Goal: Transaction & Acquisition: Purchase product/service

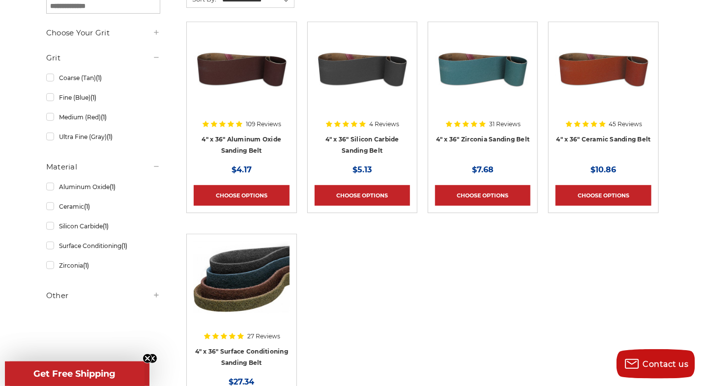
scroll to position [147, 0]
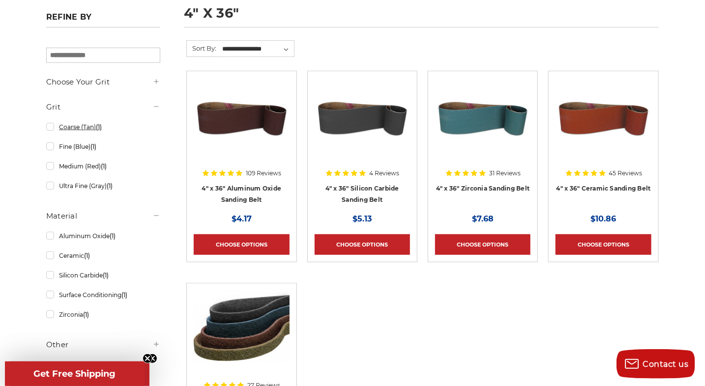
click at [49, 125] on link "Coarse (Tan) (1)" at bounding box center [103, 126] width 114 height 17
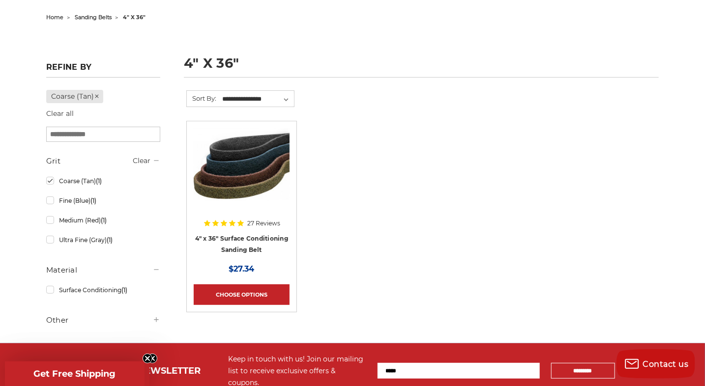
scroll to position [147, 0]
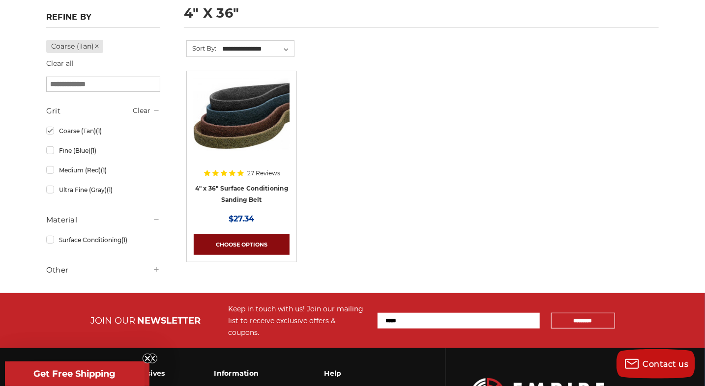
click at [266, 242] on link "Choose Options" at bounding box center [241, 244] width 95 height 21
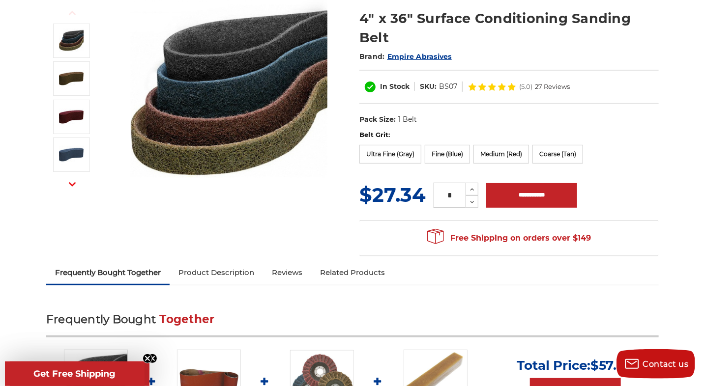
scroll to position [147, 0]
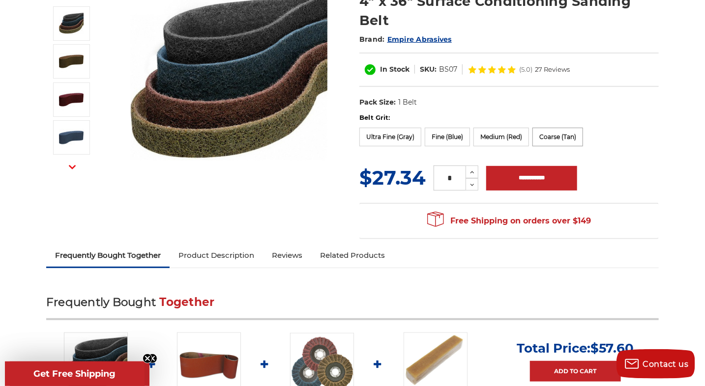
click at [556, 135] on label "Coarse (Tan)" at bounding box center [557, 137] width 51 height 19
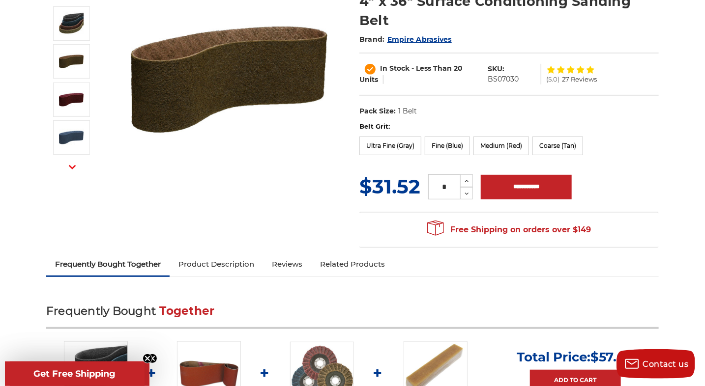
click at [406, 110] on dd "1 Belt" at bounding box center [407, 111] width 19 height 10
click at [385, 114] on dt "Pack Size:" at bounding box center [377, 111] width 36 height 10
click at [193, 70] on img at bounding box center [229, 79] width 197 height 197
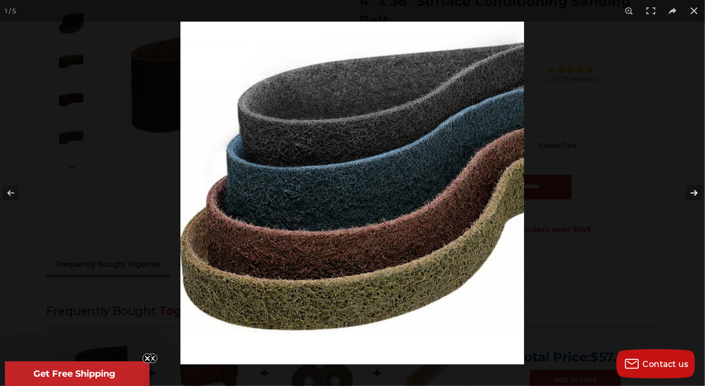
click at [690, 190] on button at bounding box center [687, 193] width 34 height 49
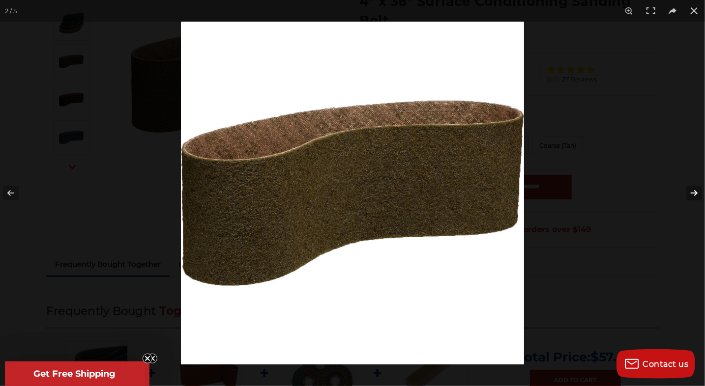
click at [690, 190] on button at bounding box center [687, 193] width 34 height 49
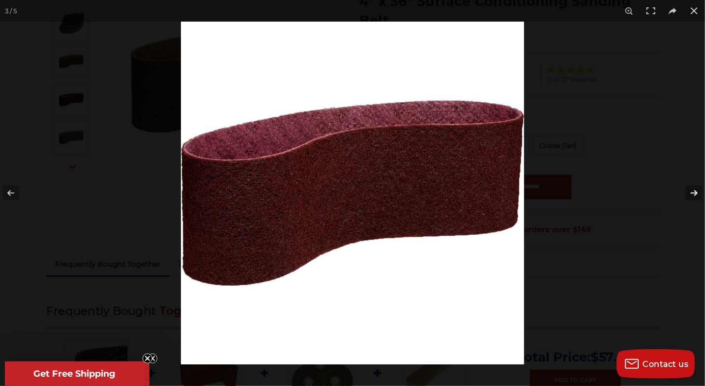
click at [690, 190] on button at bounding box center [687, 193] width 34 height 49
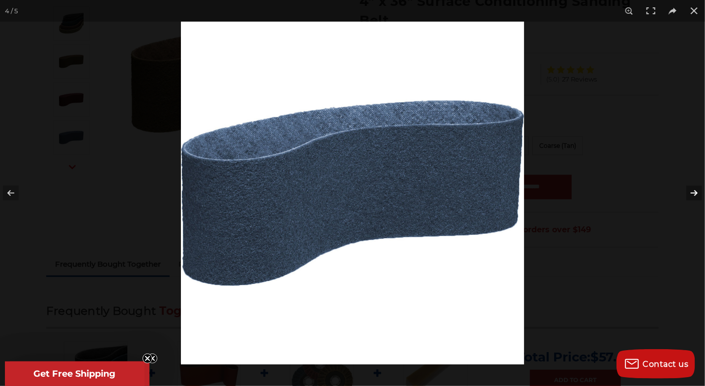
click at [690, 190] on button at bounding box center [687, 193] width 34 height 49
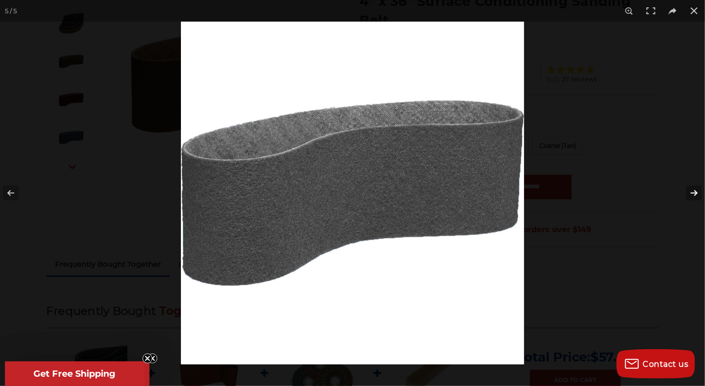
click at [690, 193] on button at bounding box center [687, 193] width 34 height 49
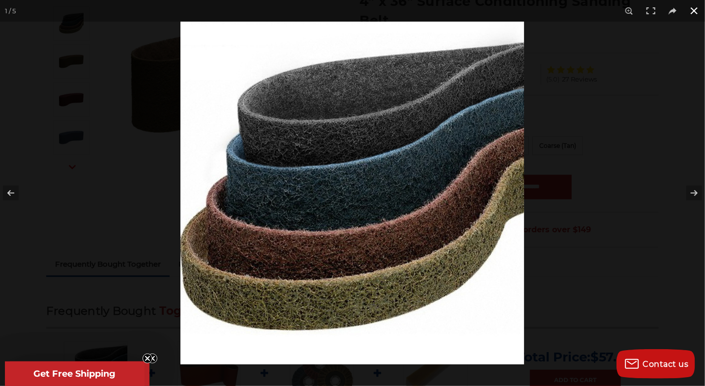
click at [696, 12] on button at bounding box center [694, 11] width 22 height 22
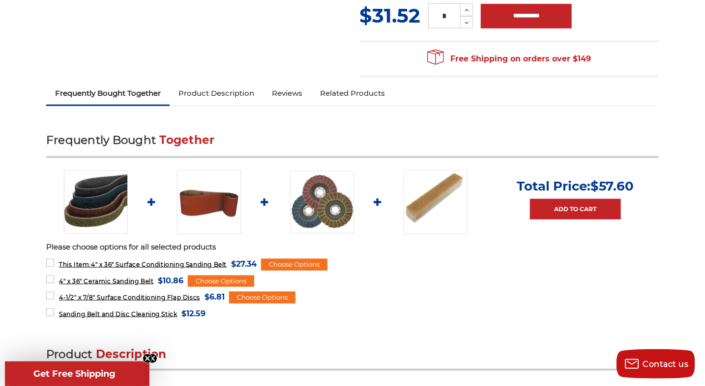
scroll to position [344, 0]
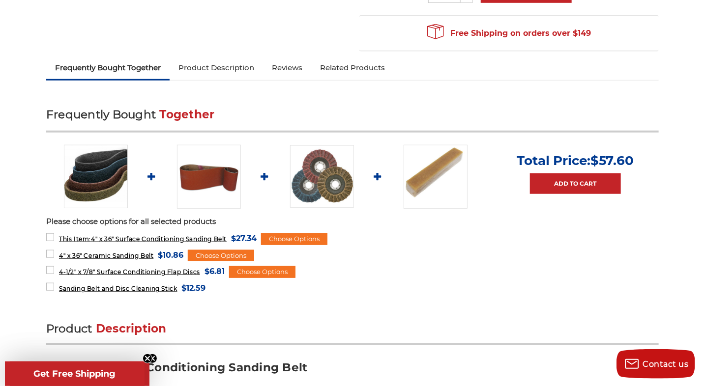
click at [217, 68] on link "Product Description" at bounding box center [216, 68] width 93 height 22
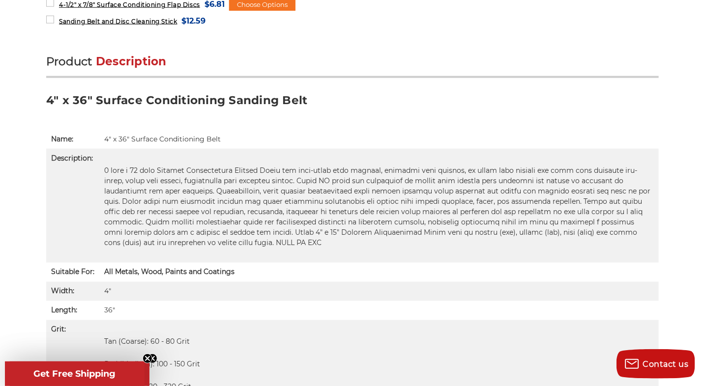
scroll to position [651, 0]
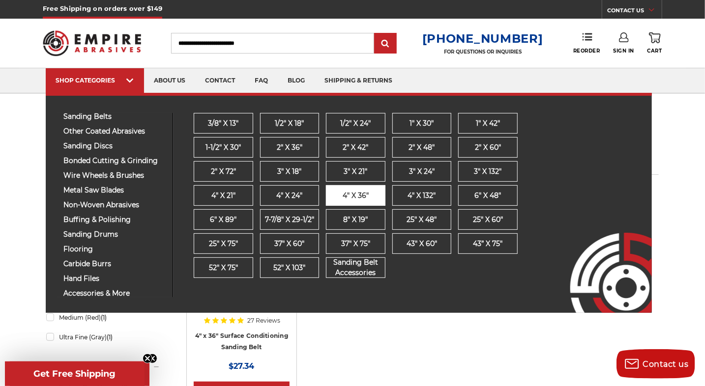
click at [347, 192] on span "4" x 36"" at bounding box center [356, 196] width 26 height 10
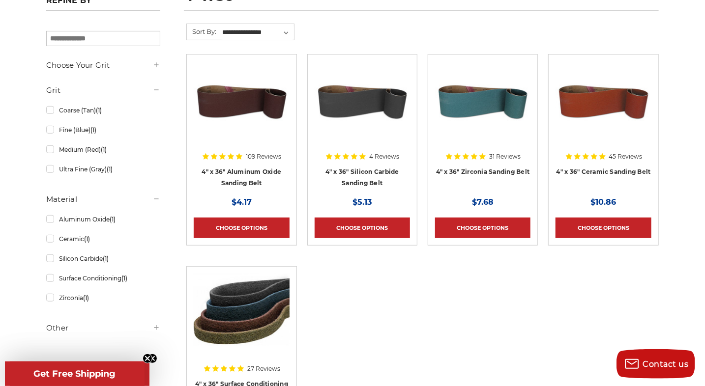
scroll to position [147, 0]
